Goal: Information Seeking & Learning: Learn about a topic

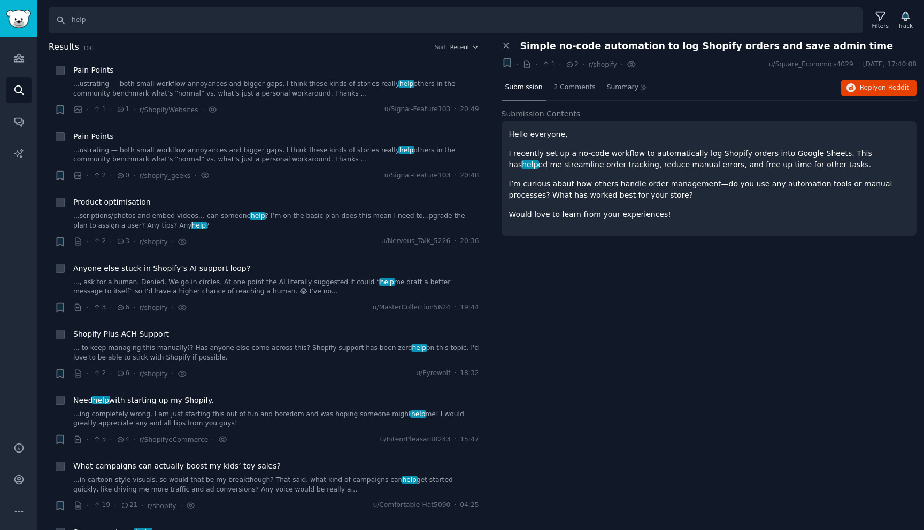
scroll to position [1373, 0]
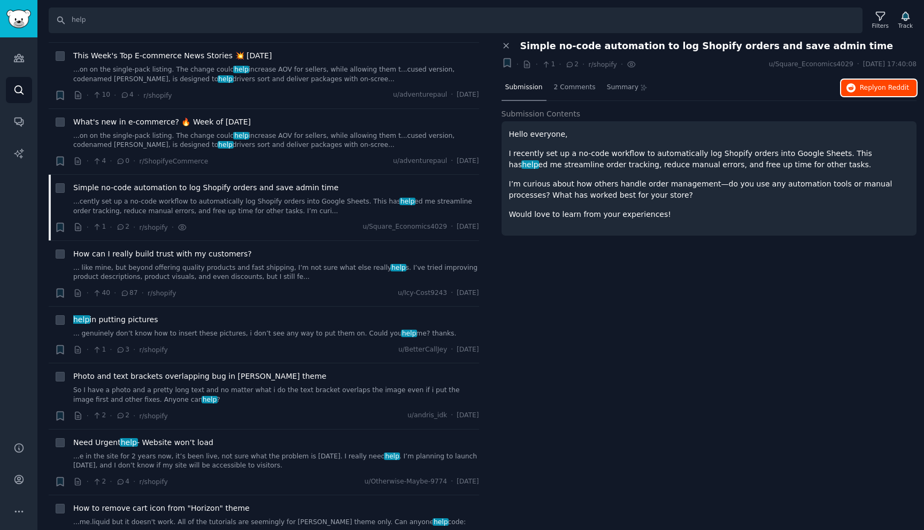
click at [875, 90] on span "Reply on Reddit" at bounding box center [884, 88] width 49 height 10
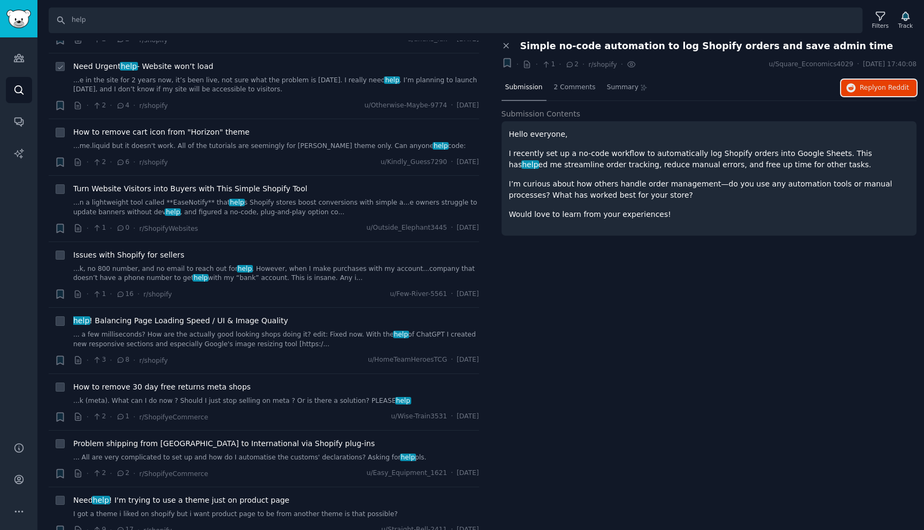
scroll to position [1750, 0]
click at [298, 203] on link "...n a lightweight tool called **EaseNotify** that help s Shopify stores boost …" at bounding box center [276, 207] width 406 height 19
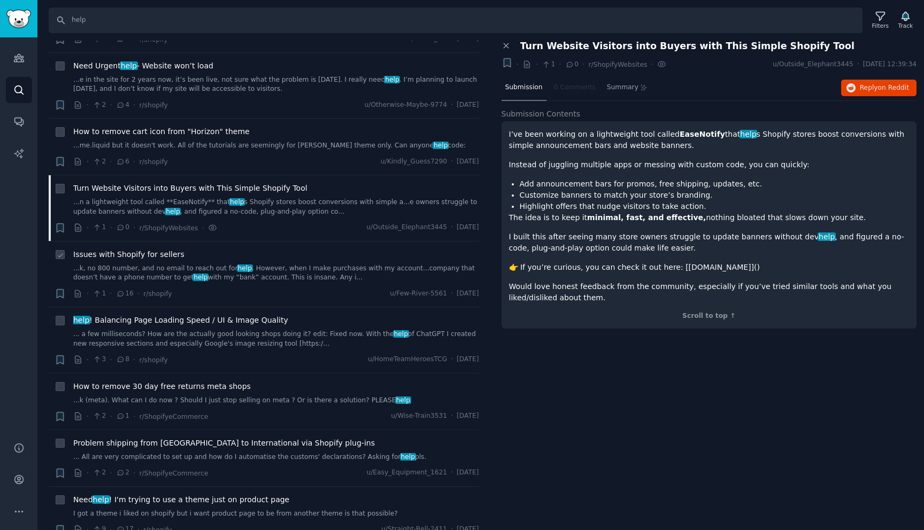
click at [318, 257] on div "Issues with Shopify for sellers" at bounding box center [276, 254] width 406 height 11
click at [307, 274] on link "...k, no 800 number, and no email to reach out for help . However, when I make …" at bounding box center [276, 273] width 406 height 19
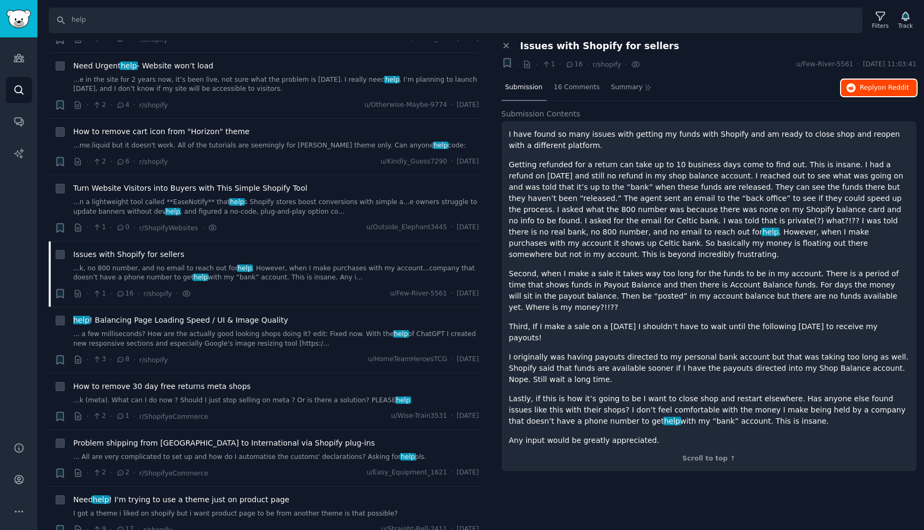
click at [867, 80] on button "Reply on Reddit" at bounding box center [878, 88] width 75 height 17
click at [239, 319] on span "help ! Balancing Page Loading Speed / UI & Image Quality" at bounding box center [180, 320] width 215 height 11
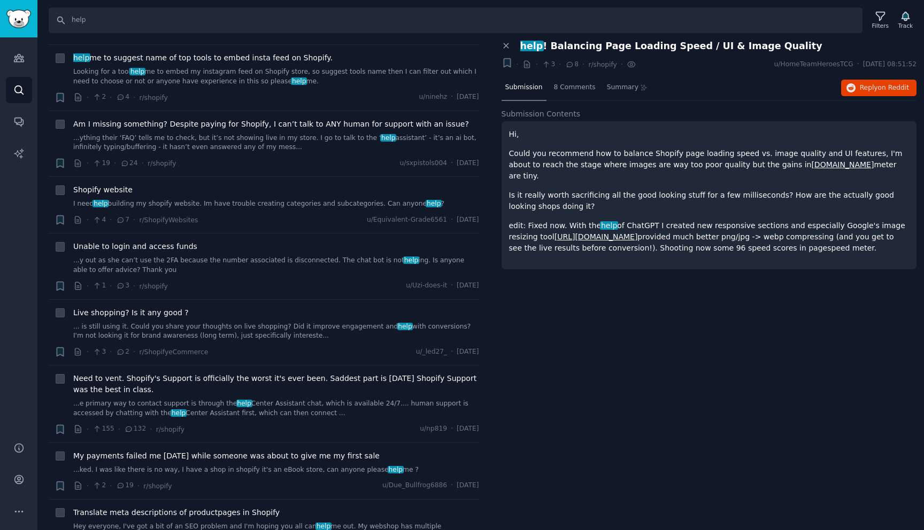
scroll to position [5906, 0]
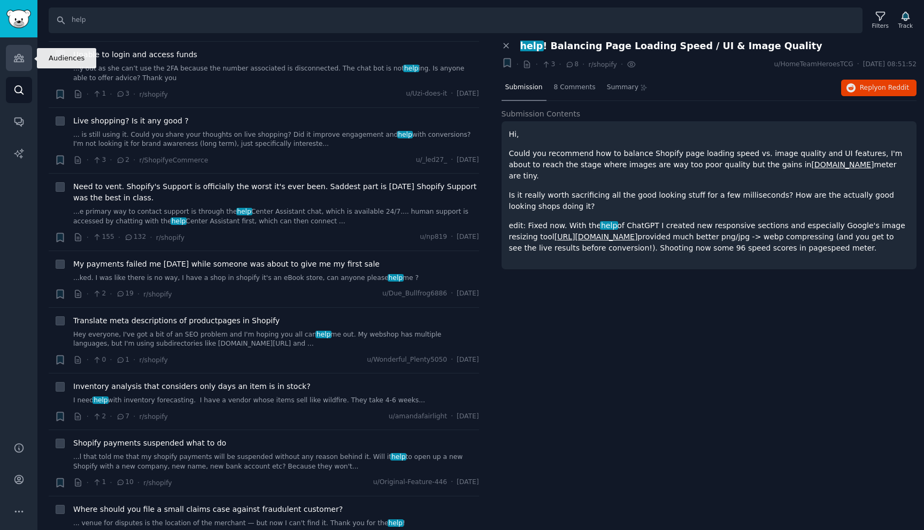
click at [19, 55] on icon "Sidebar" at bounding box center [18, 57] width 11 height 11
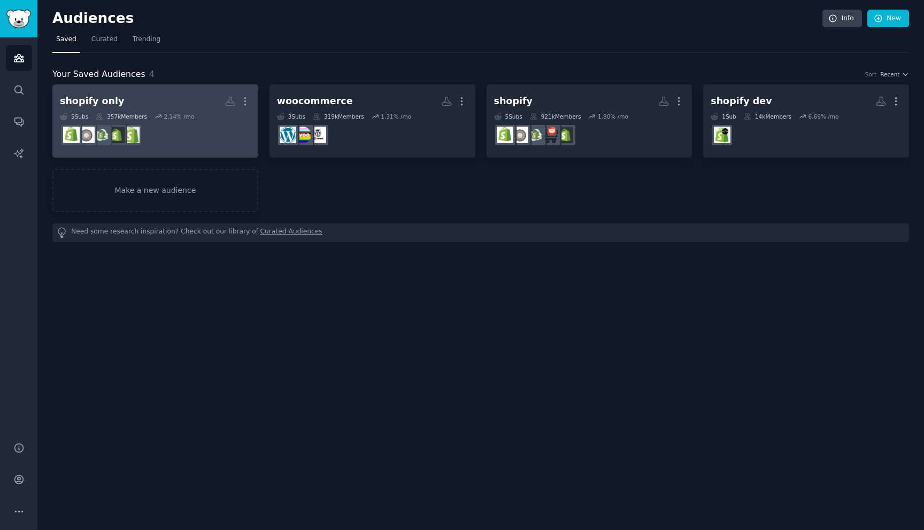
click at [172, 112] on div "shopify only More 5 Sub s 357k Members 2.14 % /mo" at bounding box center [155, 121] width 191 height 58
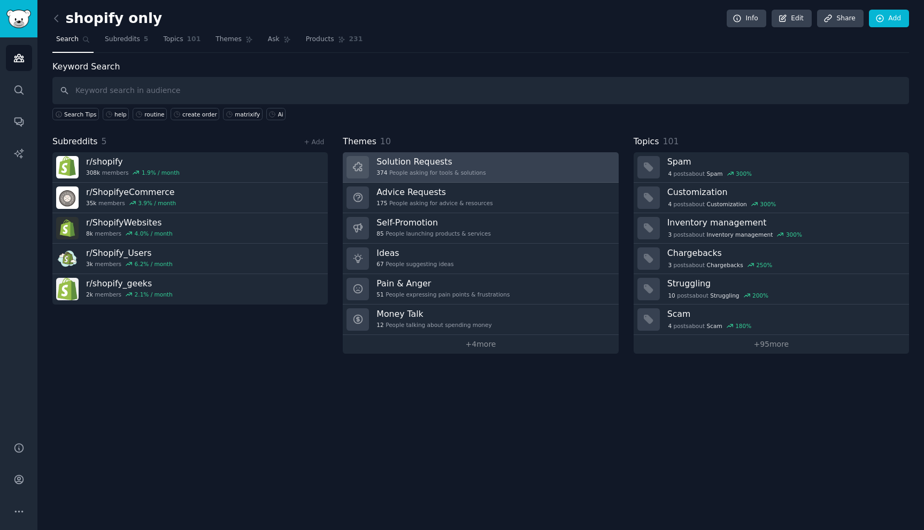
click at [484, 168] on link "Solution Requests 374 People asking for tools & solutions" at bounding box center [480, 167] width 275 height 30
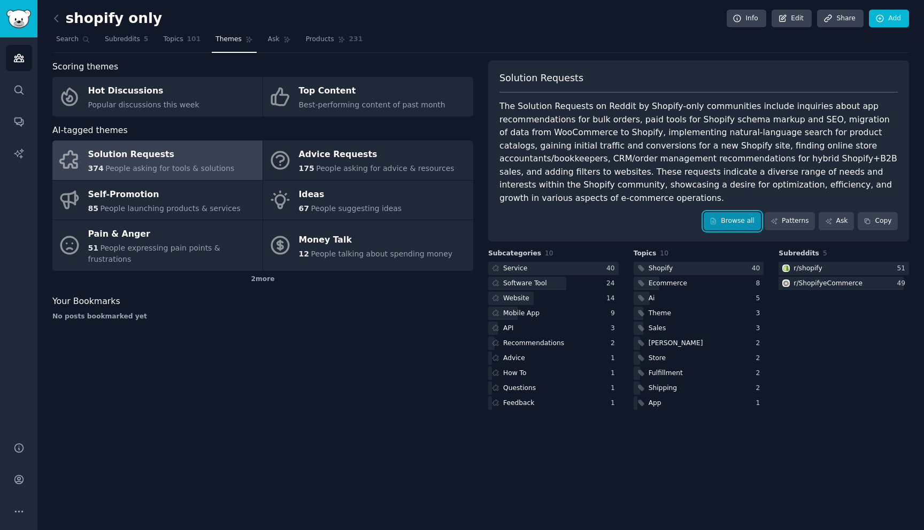
click at [736, 222] on link "Browse all" at bounding box center [732, 221] width 57 height 18
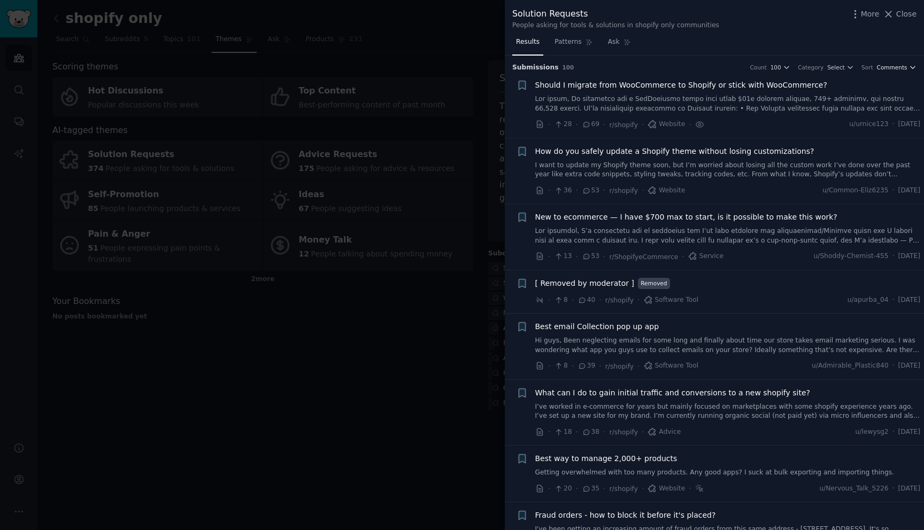
click at [891, 65] on span "Comments" at bounding box center [892, 67] width 30 height 7
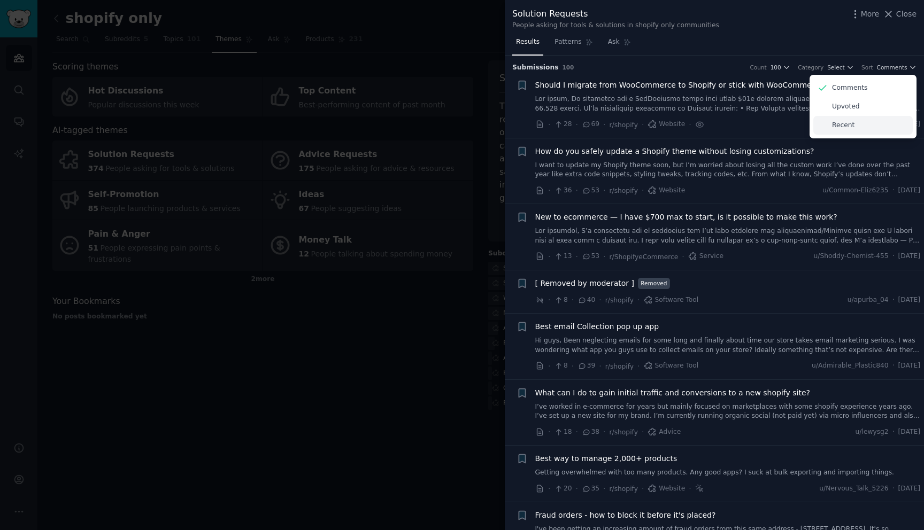
click at [869, 126] on div "Recent" at bounding box center [862, 125] width 99 height 19
